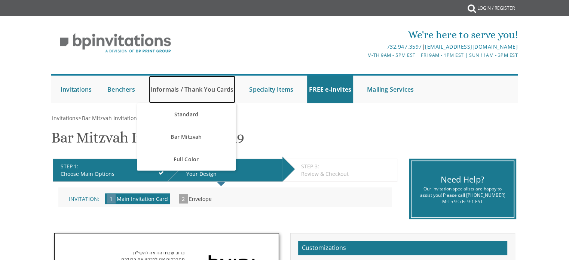
click at [172, 86] on link "Informals / Thank You Cards" at bounding box center [192, 90] width 86 height 28
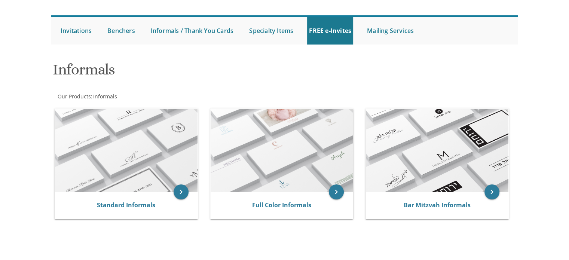
scroll to position [130, 0]
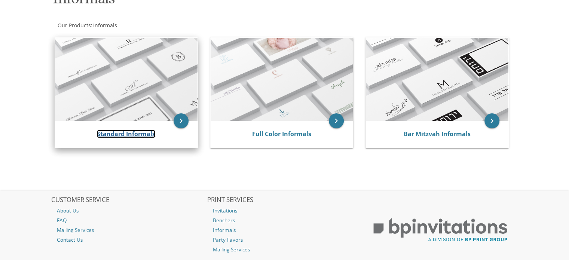
click at [140, 131] on link "Standard Informals" at bounding box center [126, 134] width 58 height 8
click at [441, 137] on link "Bar Mitzvah Informals" at bounding box center [437, 134] width 67 height 8
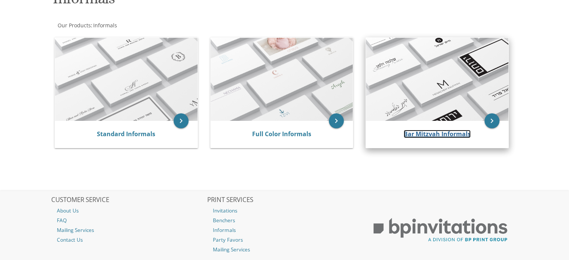
click at [417, 136] on link "Bar Mitzvah Informals" at bounding box center [437, 134] width 67 height 8
click at [498, 121] on icon "keyboard_arrow_right" at bounding box center [491, 120] width 15 height 15
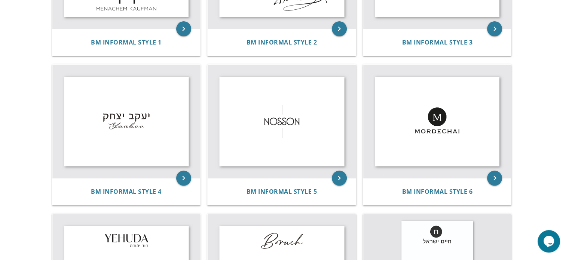
scroll to position [257, 0]
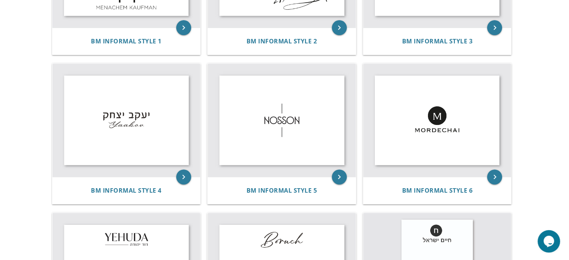
drag, startPoint x: 569, startPoint y: 103, endPoint x: 571, endPoint y: 135, distance: 32.7
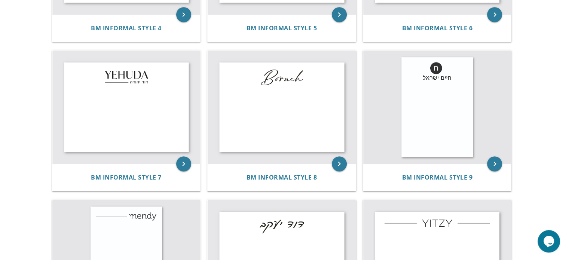
scroll to position [429, 0]
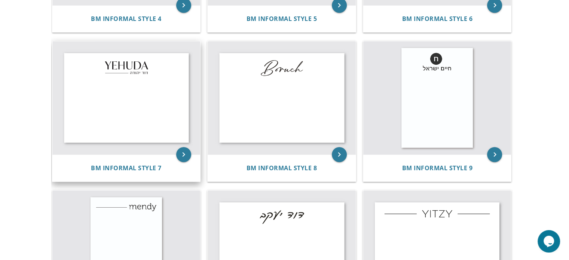
click at [144, 161] on div "BM Informal Style 7" at bounding box center [126, 167] width 148 height 27
click at [154, 164] on span "BM Informal Style 7" at bounding box center [126, 168] width 71 height 8
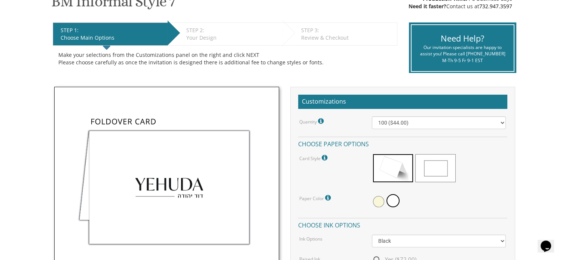
scroll to position [191, 0]
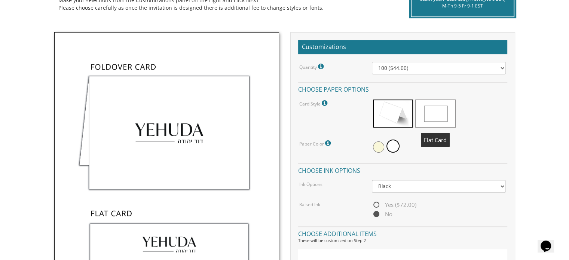
click at [437, 109] on span at bounding box center [435, 113] width 40 height 28
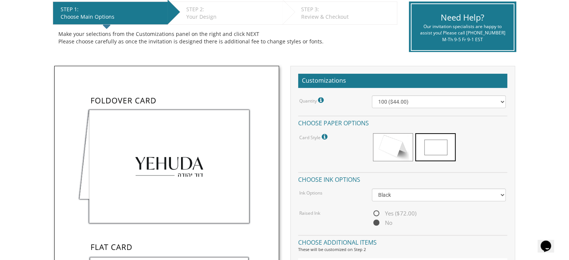
scroll to position [0, 0]
